Goal: Check status: Check status

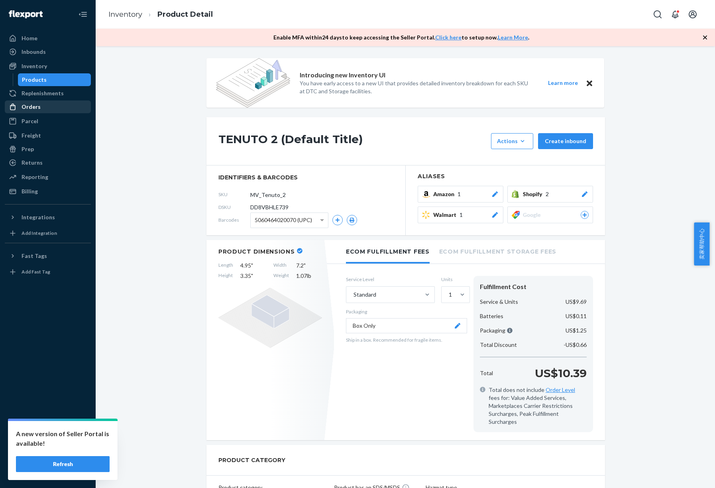
click at [37, 107] on div "Orders" at bounding box center [31, 107] width 19 height 8
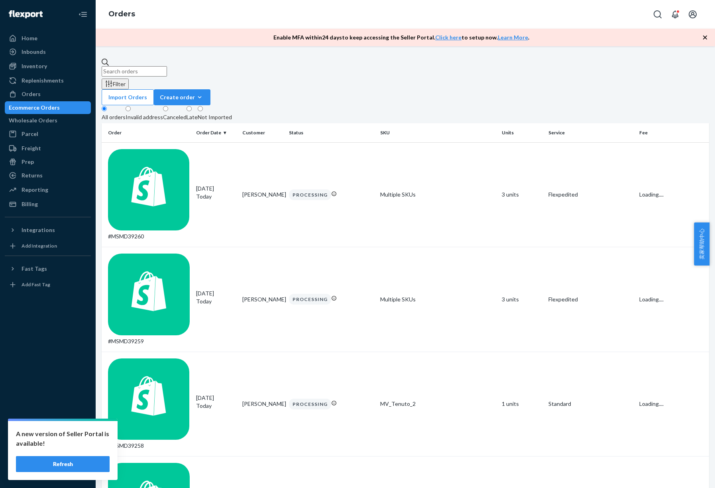
drag, startPoint x: 148, startPoint y: 67, endPoint x: 165, endPoint y: 73, distance: 18.7
click at [148, 67] on input "text" at bounding box center [134, 71] width 65 height 10
paste input "200013562634432"
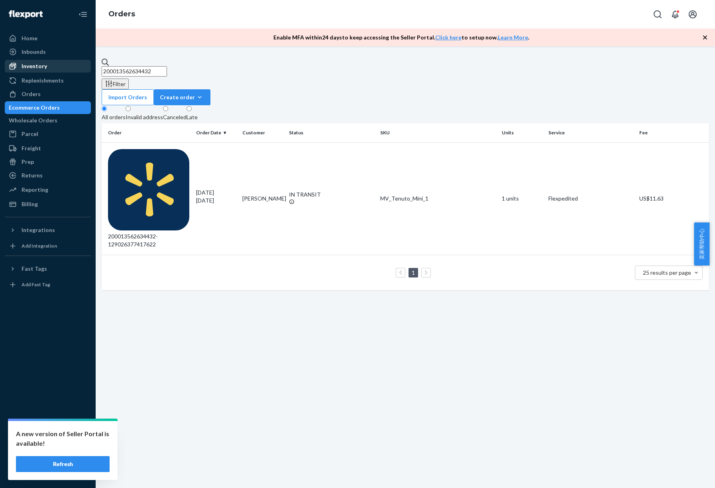
drag, startPoint x: 176, startPoint y: 63, endPoint x: 49, endPoint y: 63, distance: 126.7
click at [47, 62] on div "Home Inbounds Shipping Plans Problems Inventory Products Replenishments Orders …" at bounding box center [357, 244] width 715 height 488
paste input "712057965"
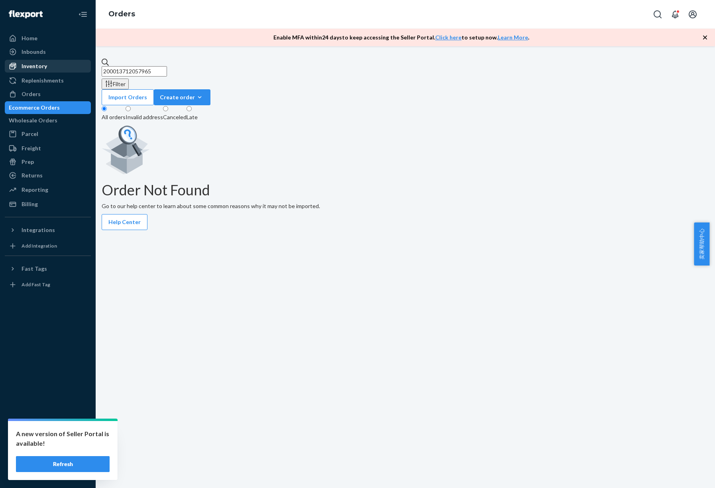
drag, startPoint x: 177, startPoint y: 68, endPoint x: 63, endPoint y: 67, distance: 114.0
click at [63, 67] on div "Home Inbounds Shipping Plans Problems Inventory Products Replenishments Orders …" at bounding box center [357, 244] width 715 height 488
paste input "[PERSON_NAME]"
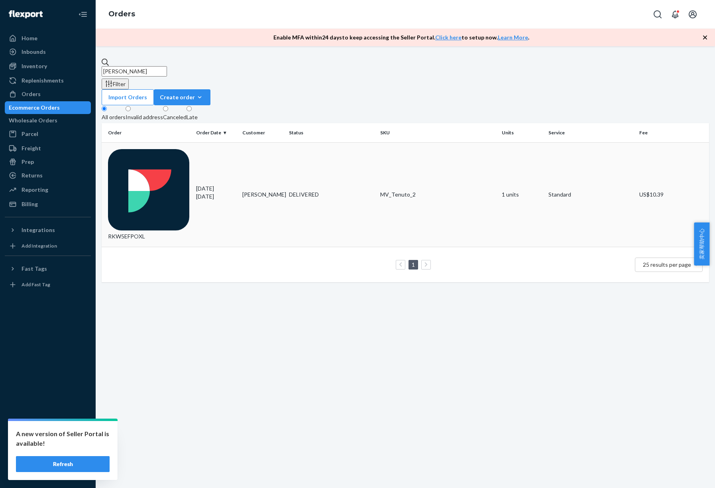
type input "[PERSON_NAME]"
click at [157, 149] on div "RKW5EFPOXL" at bounding box center [149, 195] width 82 height 92
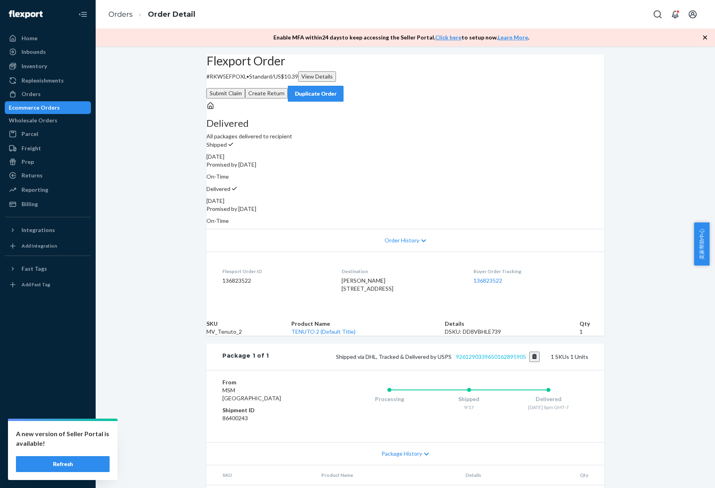
click at [490, 360] on link "9261290339650162895905" at bounding box center [491, 356] width 70 height 7
click at [533, 362] on button "Copy tracking number" at bounding box center [534, 357] width 11 height 10
click at [33, 95] on div "Orders" at bounding box center [31, 94] width 19 height 8
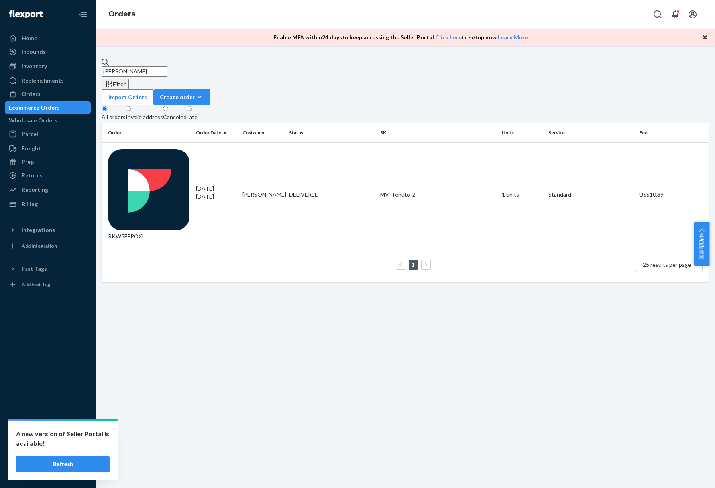
drag, startPoint x: 167, startPoint y: 66, endPoint x: 100, endPoint y: 65, distance: 67.0
click at [100, 65] on div "[PERSON_NAME] Filter Import Orders Create order Ecommerce order Removal order A…" at bounding box center [405, 267] width 619 height 442
paste input "200013562634432"
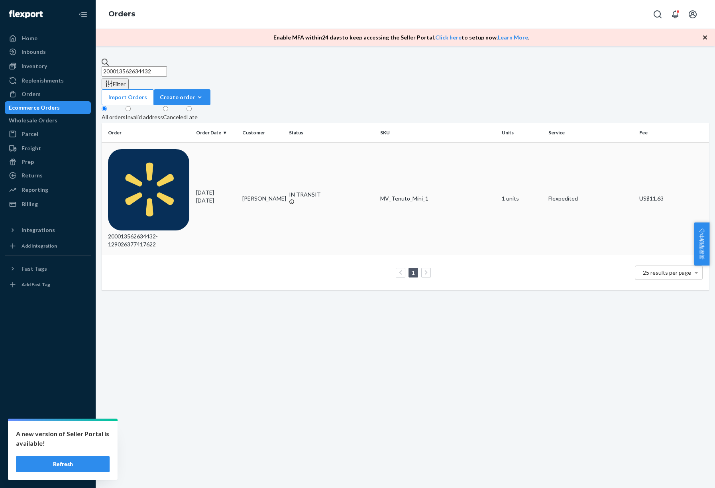
type input "200013562634432"
click at [312, 191] on div "IN TRANSIT" at bounding box center [331, 195] width 85 height 8
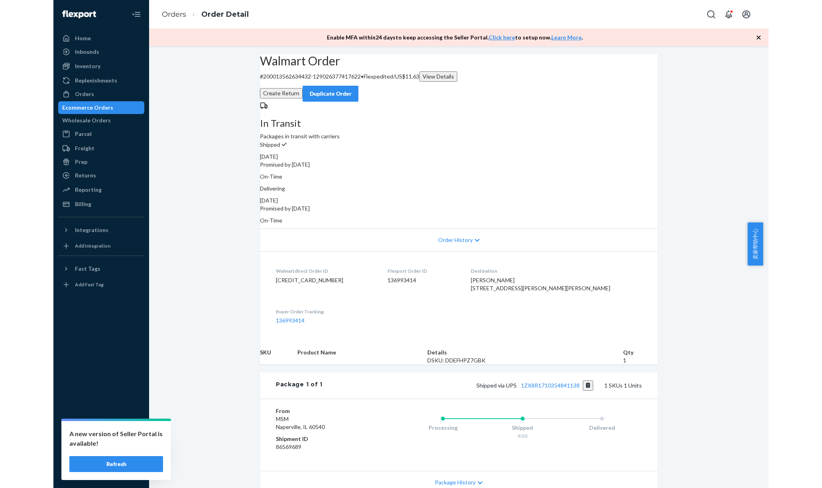
scroll to position [86, 0]
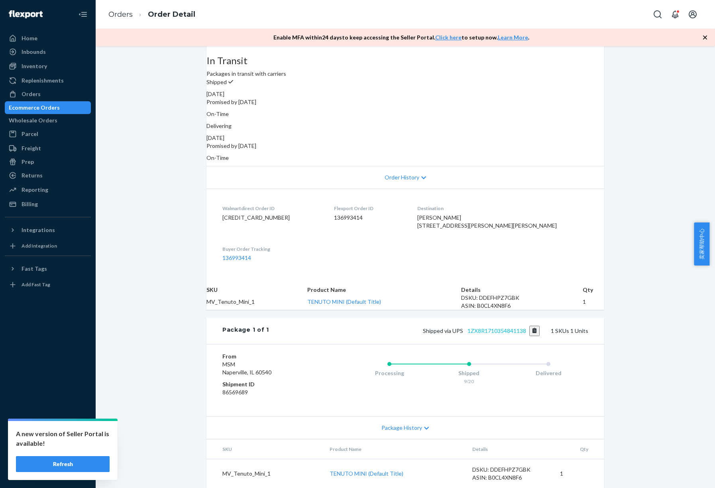
click at [495, 334] on link "1ZX8R1710354841138" at bounding box center [497, 330] width 59 height 7
